Goal: Task Accomplishment & Management: Use online tool/utility

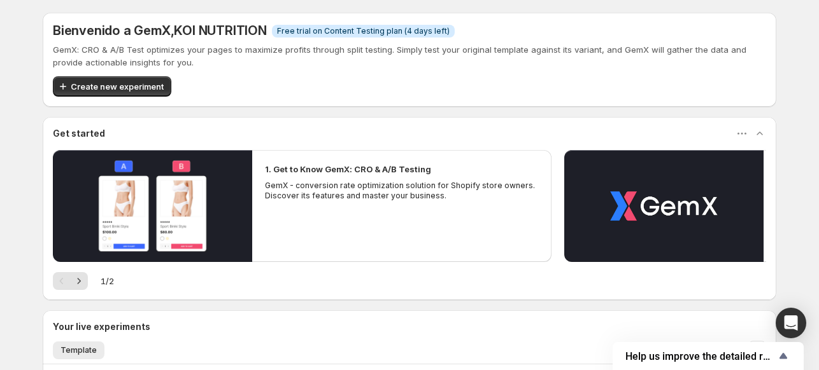
scroll to position [271, 0]
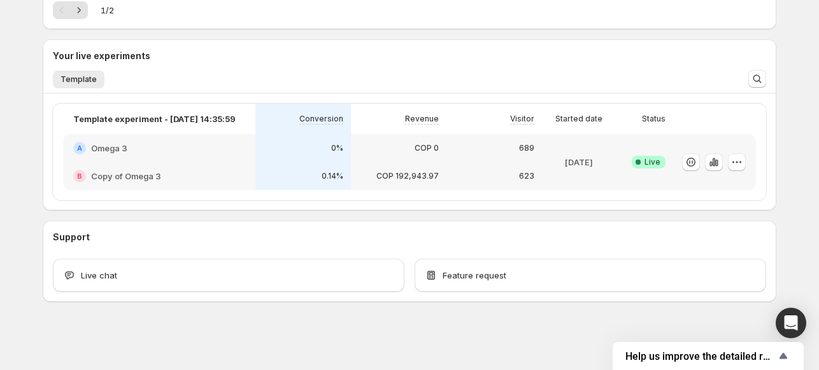
click at [438, 174] on p "COP 192,943.97" at bounding box center [407, 176] width 62 height 10
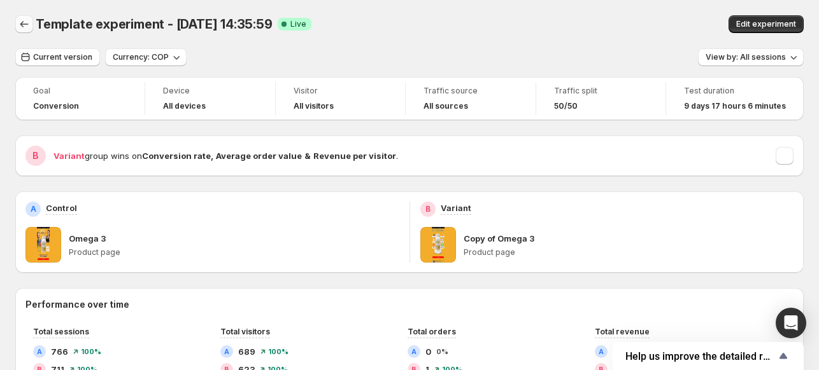
click at [20, 30] on icon "Back" at bounding box center [24, 24] width 13 height 13
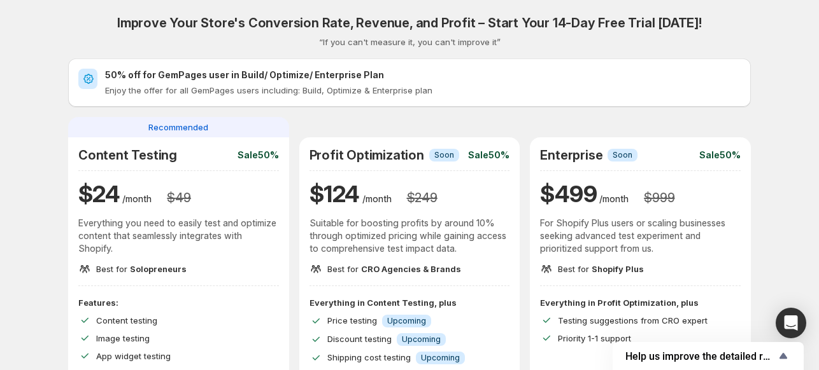
click at [72, 50] on div "Improve Your Store's Conversion Rate, Revenue, and Profit – Start Your 14-Day F…" at bounding box center [409, 274] width 682 height 518
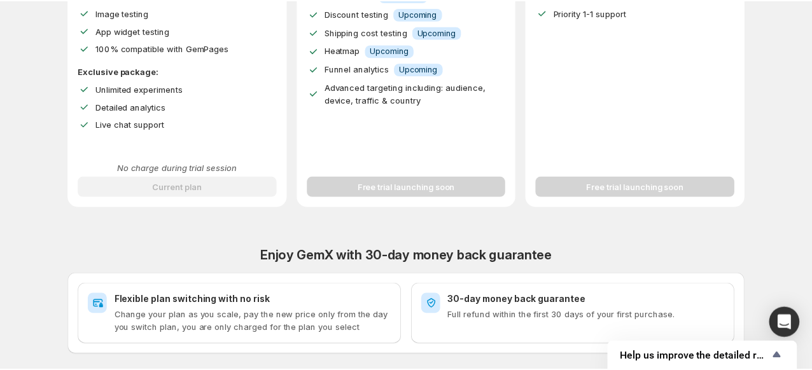
scroll to position [327, 0]
